Goal: Transaction & Acquisition: Purchase product/service

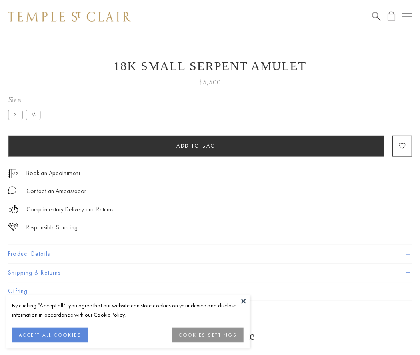
scroll to position [32, 0]
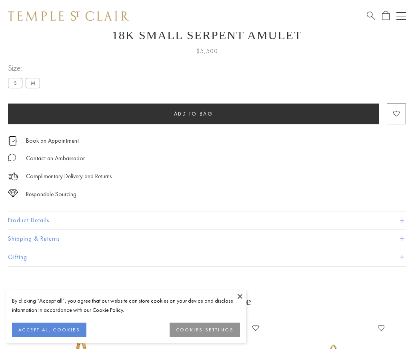
click at [193, 111] on span "Add to bag" at bounding box center [193, 113] width 39 height 7
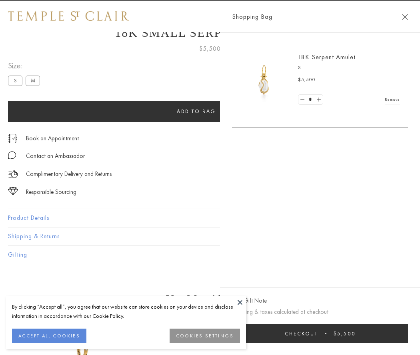
click at [392, 334] on button "Checkout $5,500" at bounding box center [320, 333] width 176 height 19
